Goal: Information Seeking & Learning: Learn about a topic

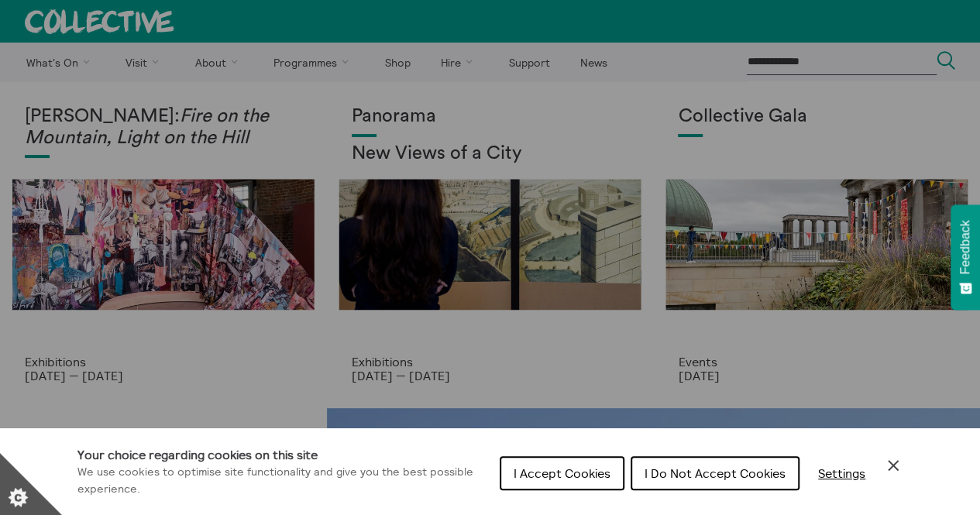
click at [222, 68] on div "Cookie preferences" at bounding box center [490, 257] width 980 height 515
click at [207, 66] on div "Cookie preferences" at bounding box center [490, 257] width 980 height 515
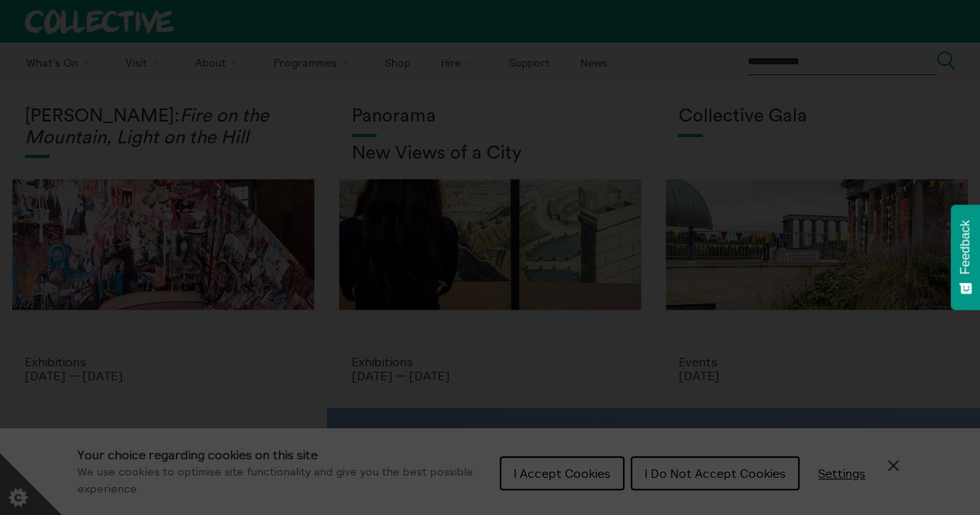
click at [236, 64] on section "**********" at bounding box center [490, 257] width 980 height 515
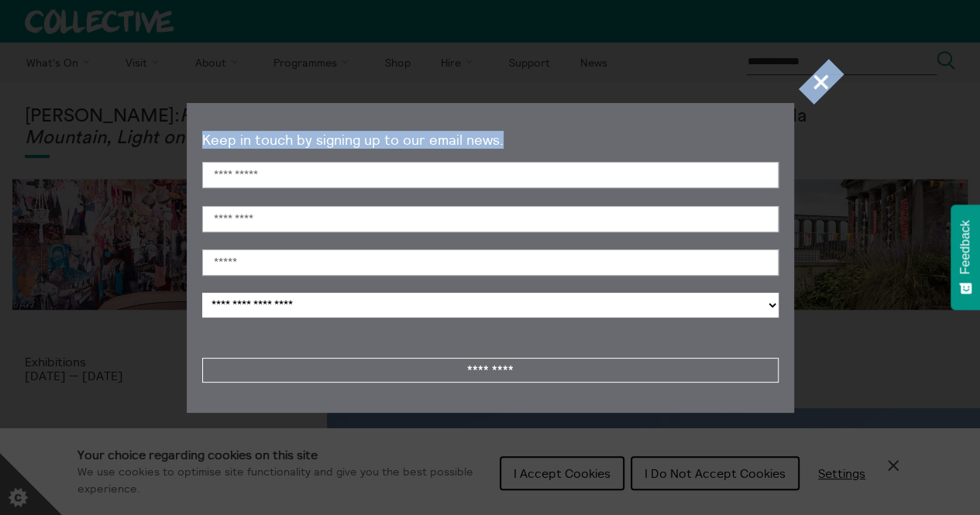
click at [807, 78] on section "**********" at bounding box center [490, 257] width 980 height 515
click at [827, 81] on span "+" at bounding box center [822, 82] width 46 height 46
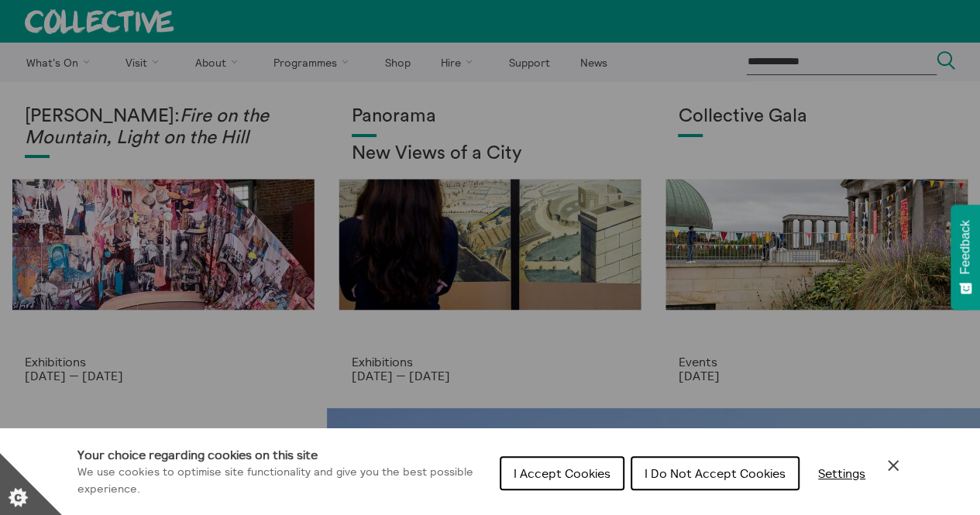
click at [214, 61] on div "Cookie preferences" at bounding box center [490, 257] width 980 height 515
click at [563, 475] on span "I Accept Cookies" at bounding box center [562, 473] width 97 height 15
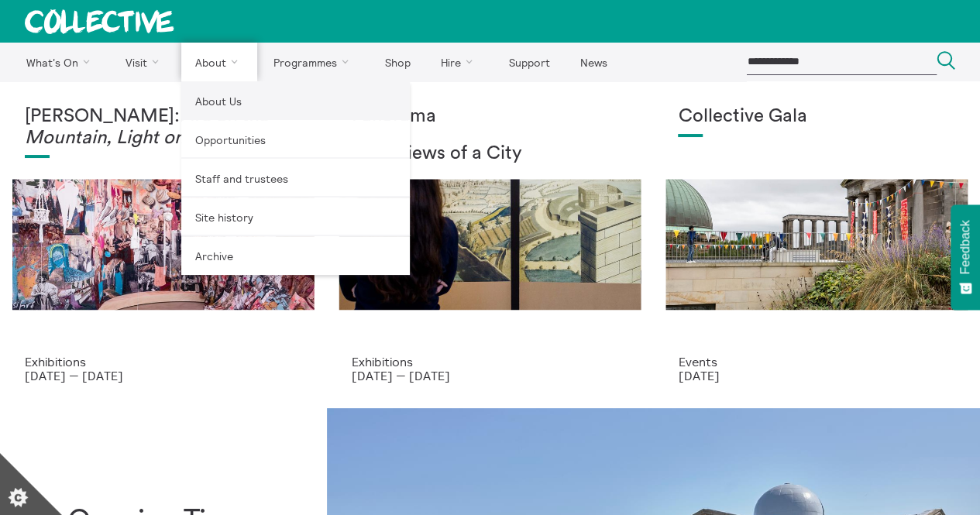
drag, startPoint x: 218, startPoint y: 101, endPoint x: 228, endPoint y: 105, distance: 10.1
click at [218, 101] on link "About Us" at bounding box center [295, 100] width 229 height 39
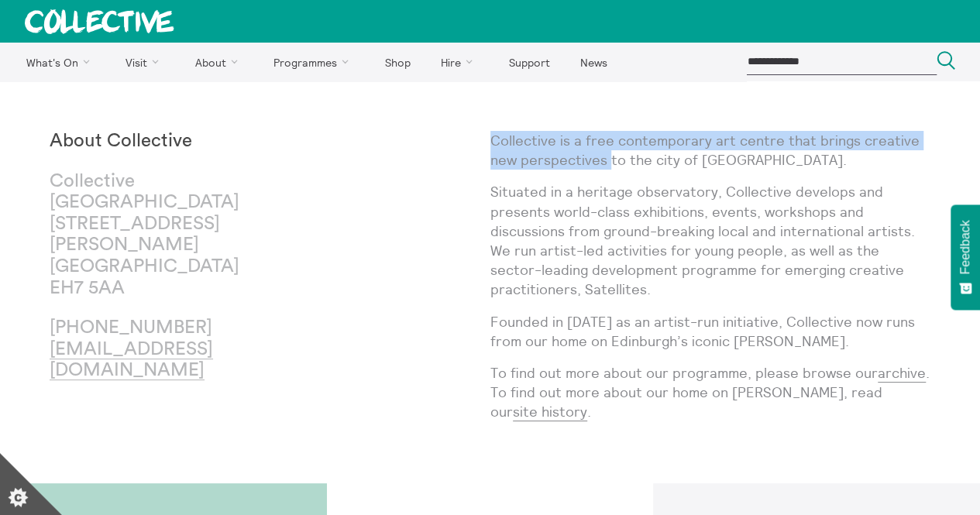
drag, startPoint x: 490, startPoint y: 142, endPoint x: 607, endPoint y: 152, distance: 117.4
click at [607, 152] on p "Collective is a free contemporary art centre that brings creative new perspecti…" at bounding box center [710, 150] width 441 height 39
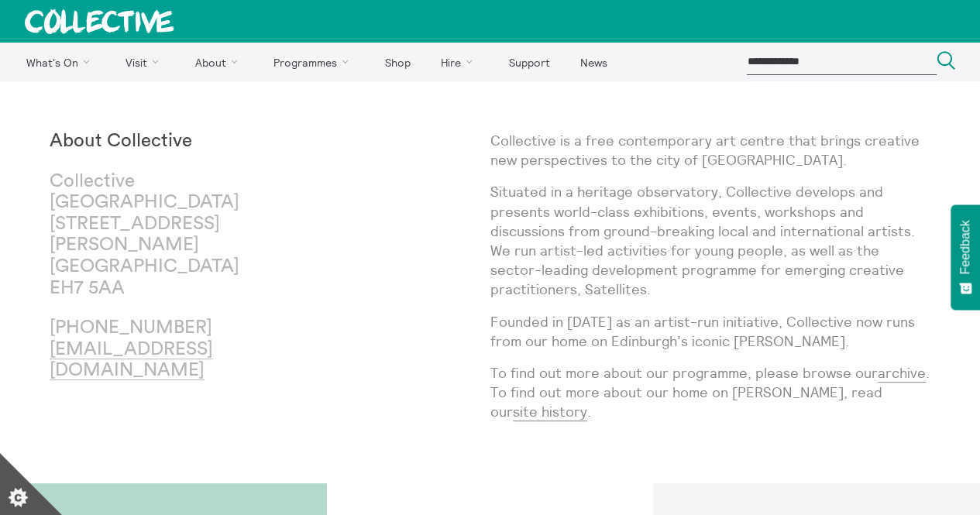
click at [824, 156] on p "Collective is a free contemporary art centre that brings creative new perspecti…" at bounding box center [710, 150] width 441 height 39
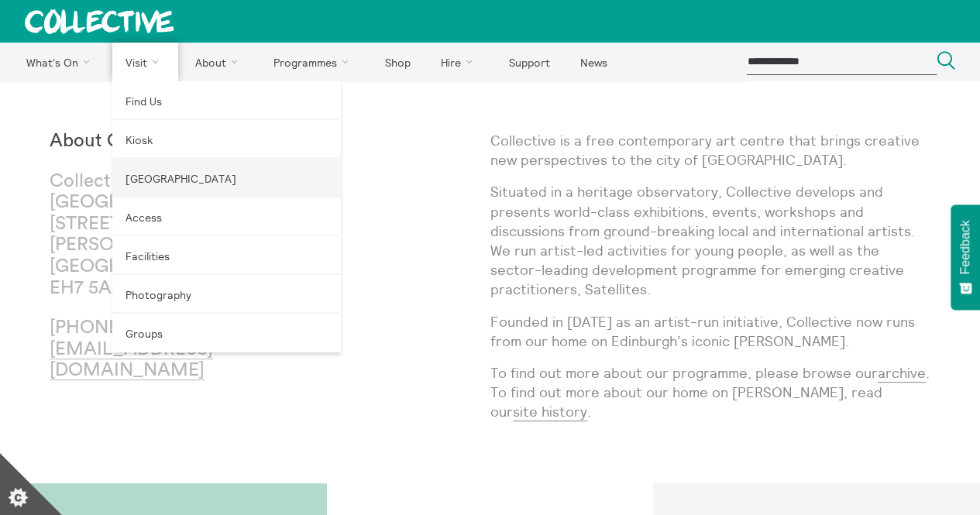
drag, startPoint x: 159, startPoint y: 180, endPoint x: 184, endPoint y: 186, distance: 26.1
click at [159, 180] on link "[GEOGRAPHIC_DATA]" at bounding box center [226, 178] width 229 height 39
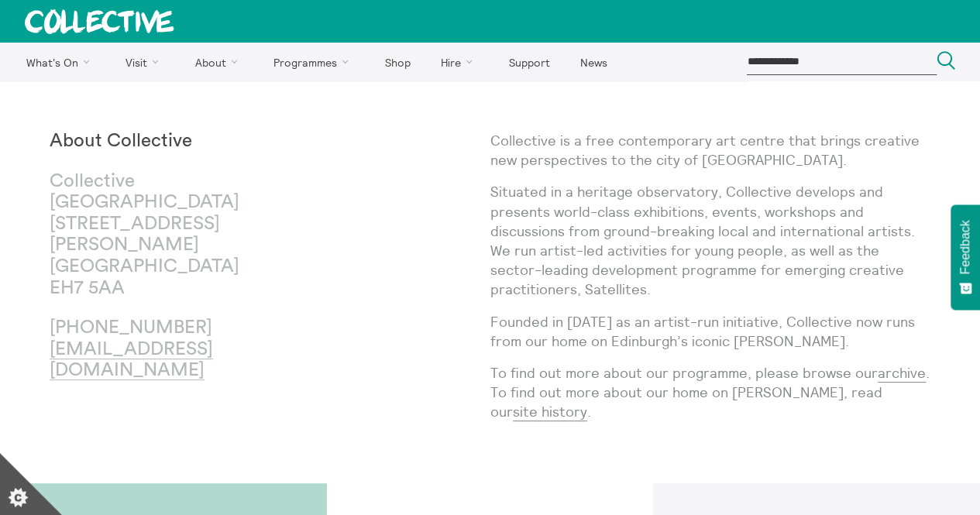
drag, startPoint x: 0, startPoint y: 0, endPoint x: 186, endPoint y: 165, distance: 248.6
click at [186, 165] on h3 "About Collective [GEOGRAPHIC_DATA] [STREET_ADDRESS][PERSON_NAME] [PHONE_NUMBER]…" at bounding box center [160, 256] width 220 height 251
